Goal: Check status: Check status

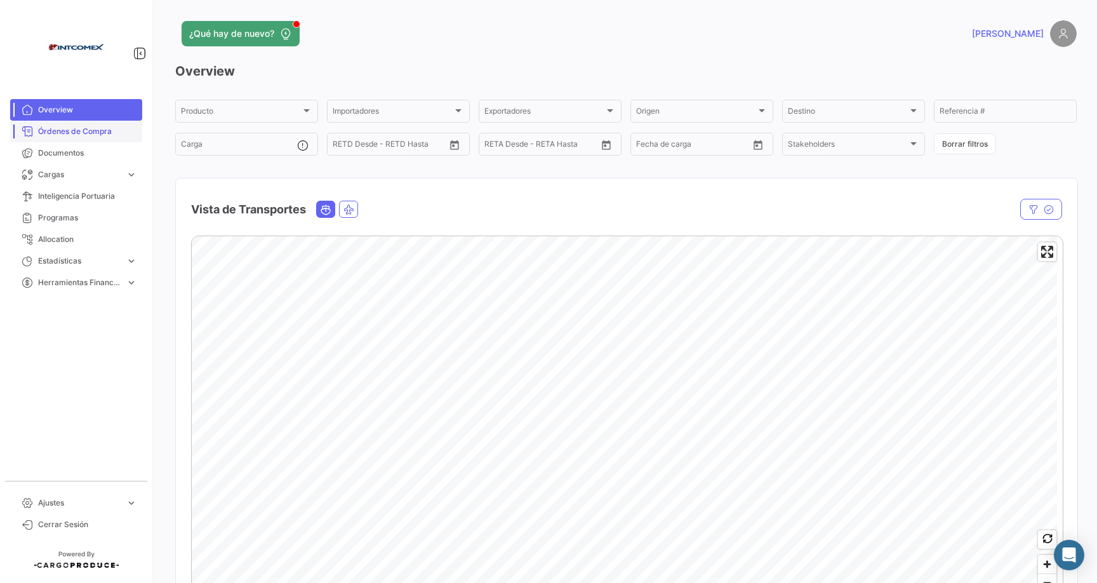
click at [83, 132] on span "Órdenes de Compra" at bounding box center [87, 131] width 99 height 11
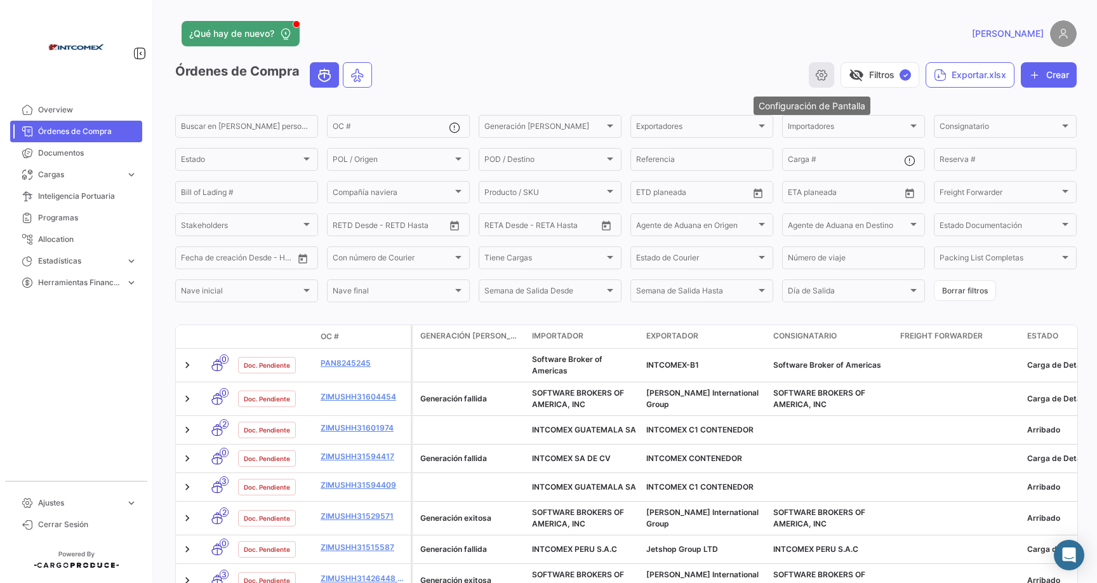
click at [815, 73] on icon "button" at bounding box center [821, 75] width 13 height 13
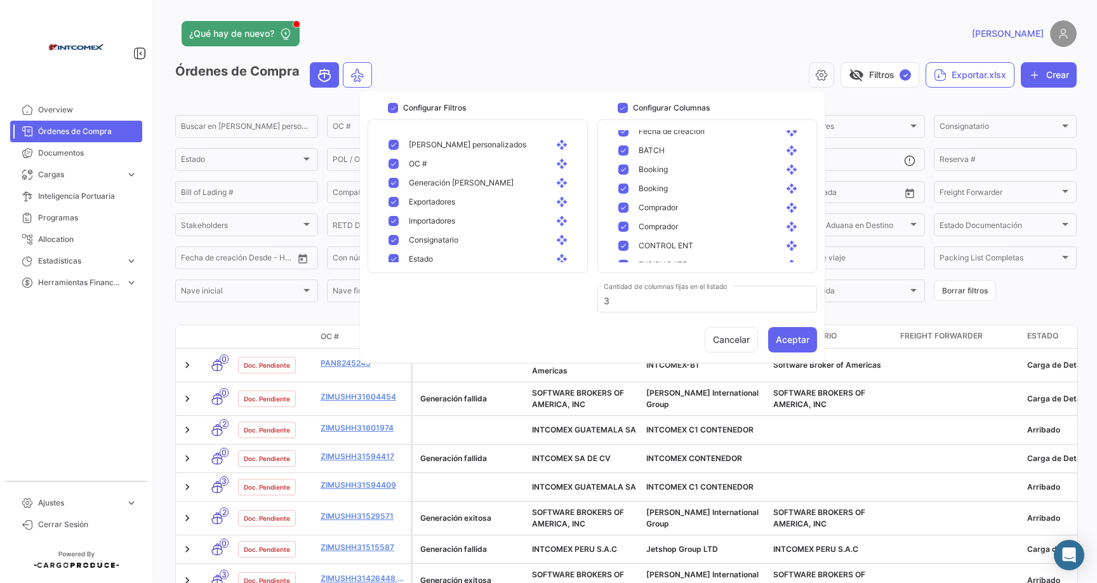
scroll to position [540, 0]
click at [598, 52] on app-header "¿Qué hay de nuevo? [GEOGRAPHIC_DATA]" at bounding box center [626, 41] width 902 height 42
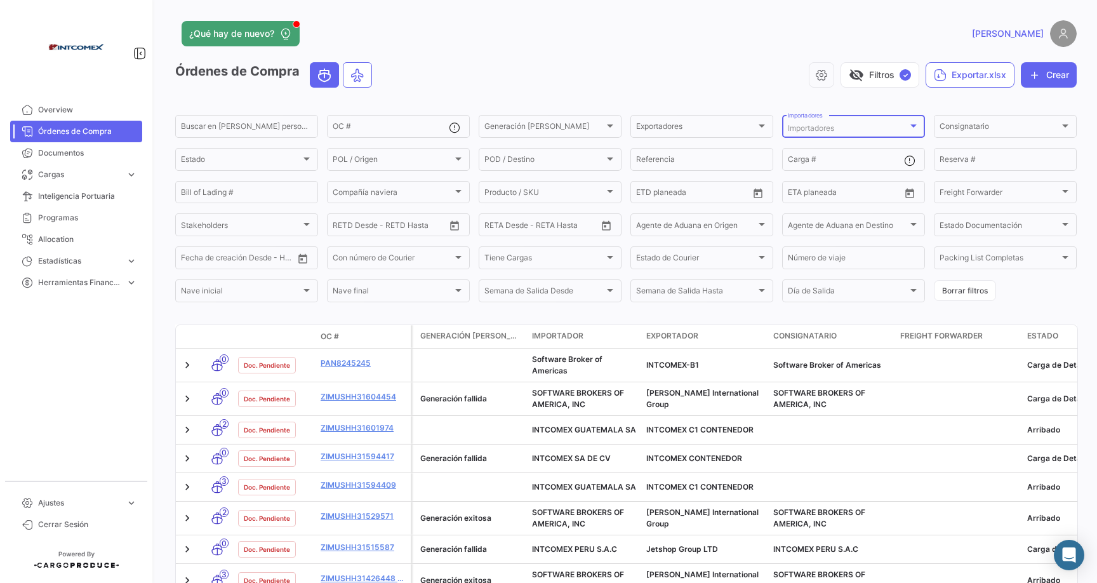
click at [821, 131] on span "Importadores" at bounding box center [811, 128] width 46 height 10
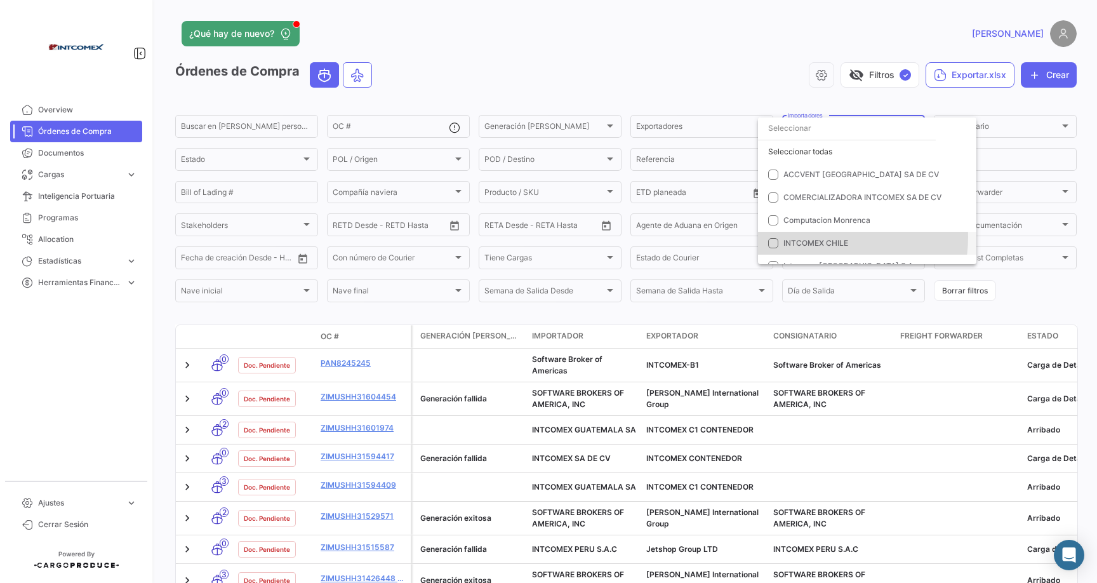
click at [825, 237] on span "INTCOMEX CHILE" at bounding box center [873, 242] width 178 height 11
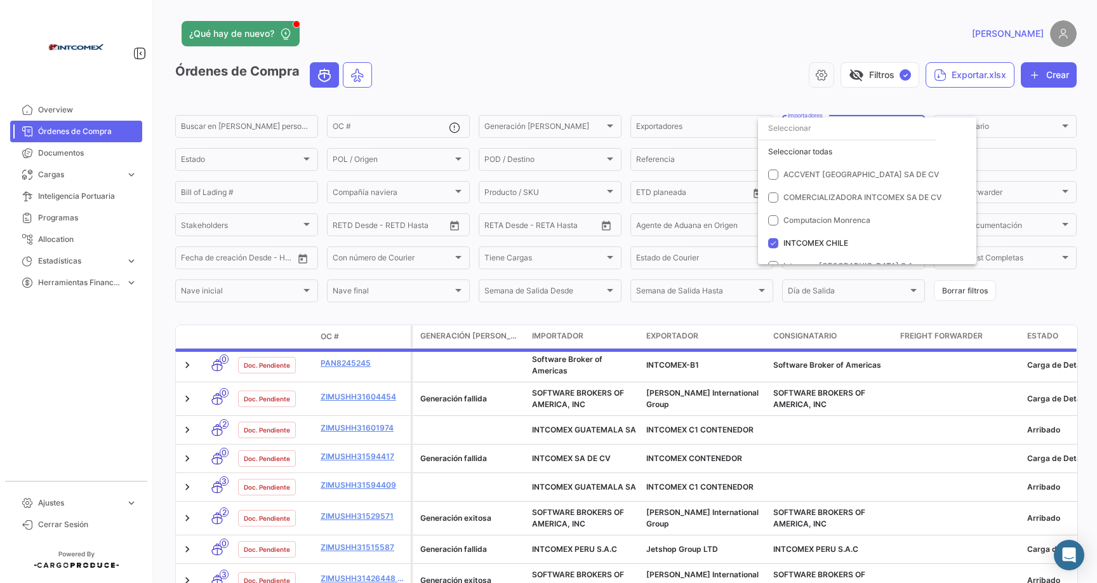
click at [618, 57] on div at bounding box center [548, 291] width 1097 height 583
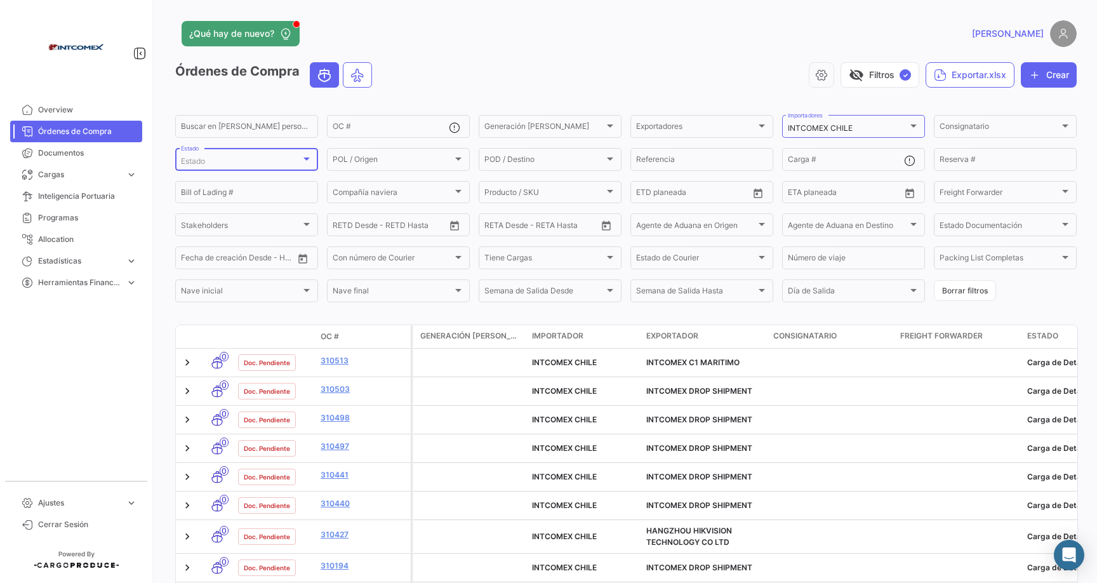
click at [289, 164] on div "Estado" at bounding box center [241, 161] width 120 height 9
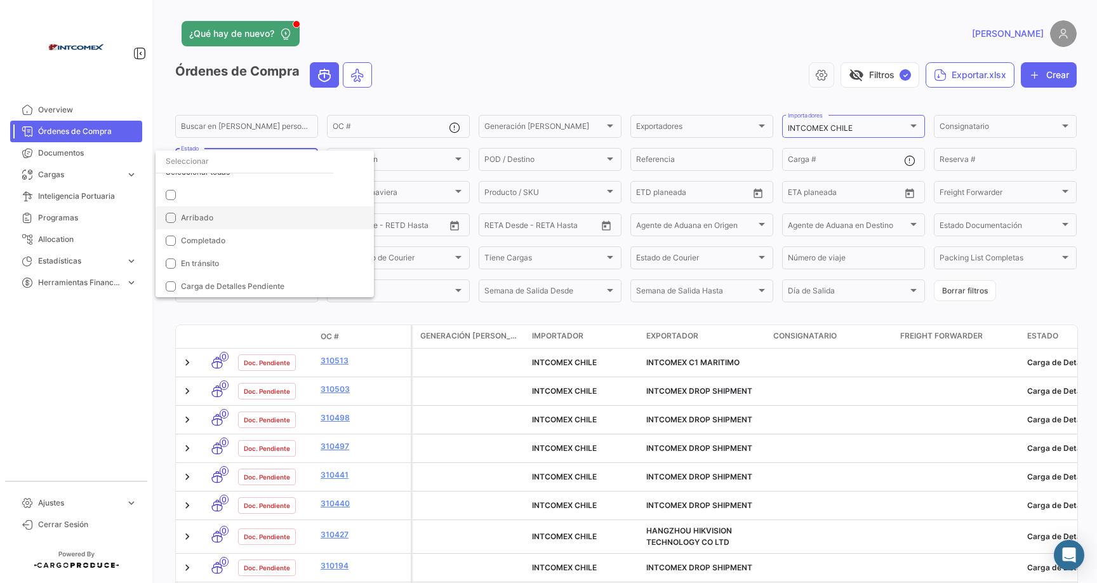
scroll to position [13, 0]
click at [224, 258] on span "En tránsito" at bounding box center [270, 262] width 178 height 11
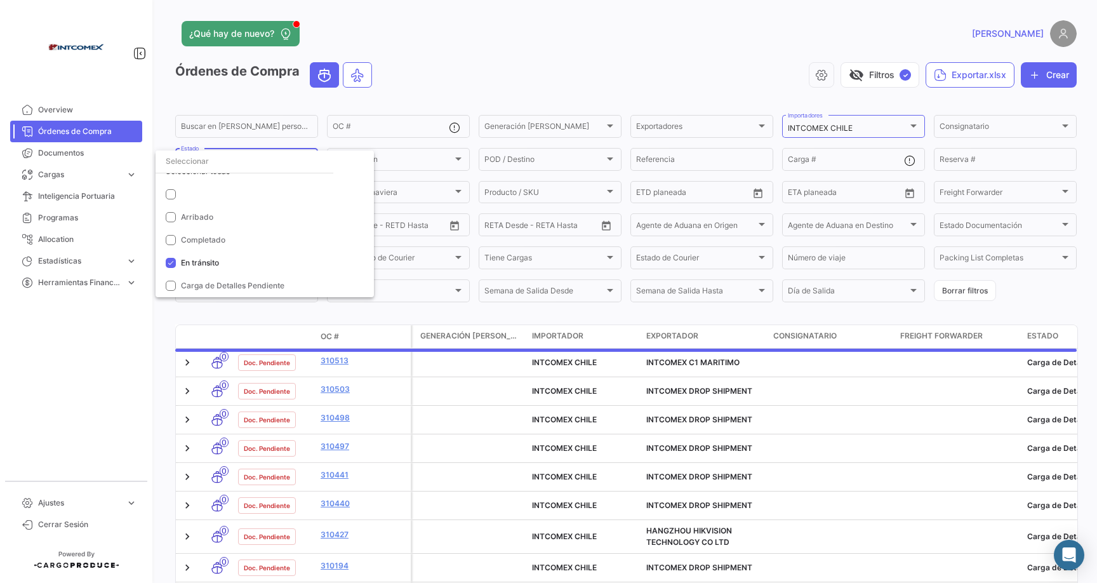
click at [464, 84] on div at bounding box center [548, 291] width 1097 height 583
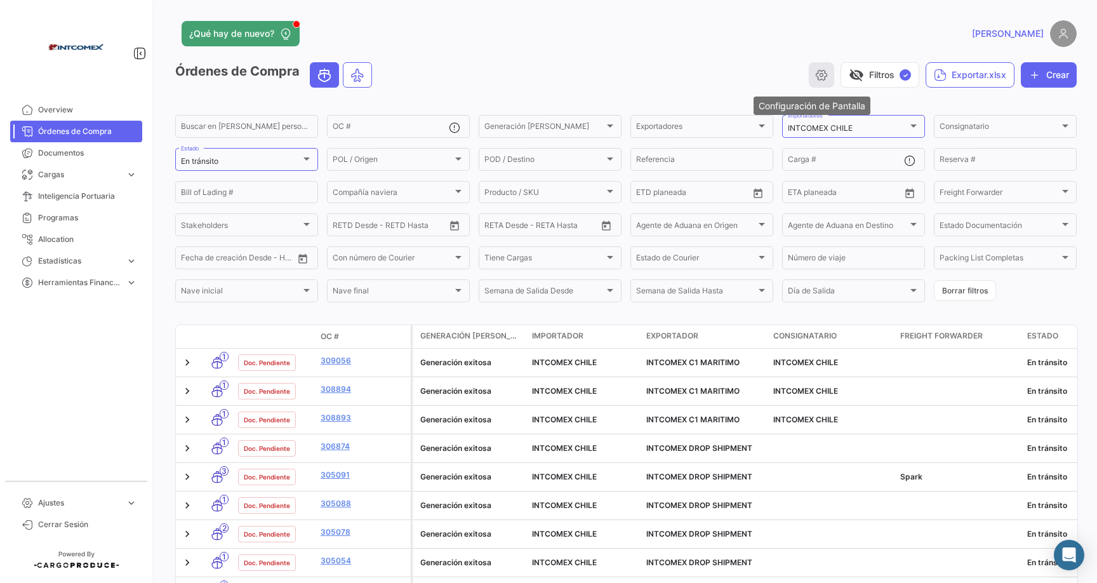
click at [819, 73] on button "button" at bounding box center [821, 74] width 25 height 25
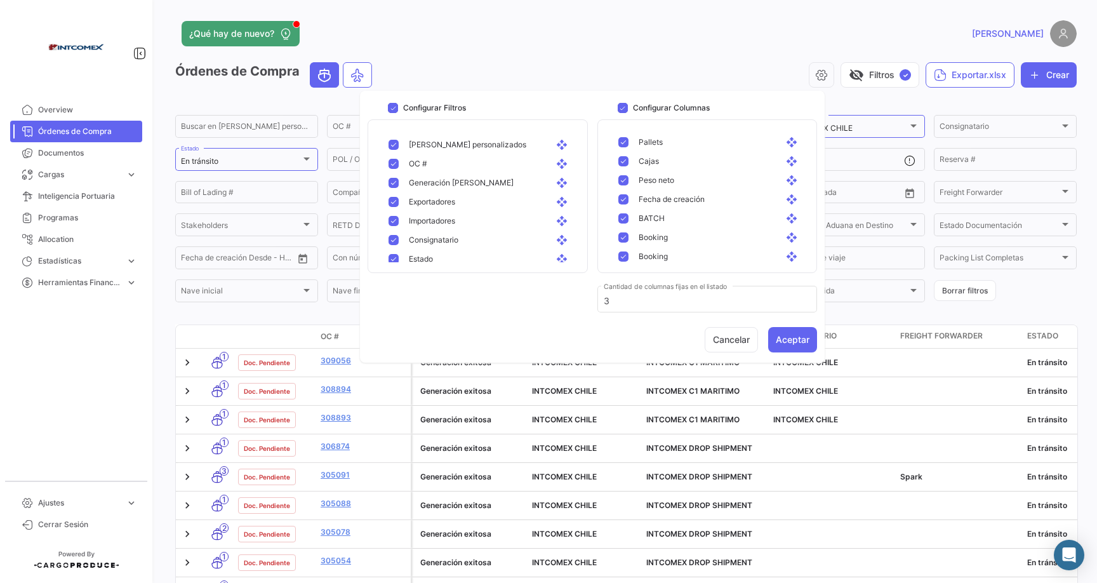
scroll to position [510, 0]
